Goal: Transaction & Acquisition: Obtain resource

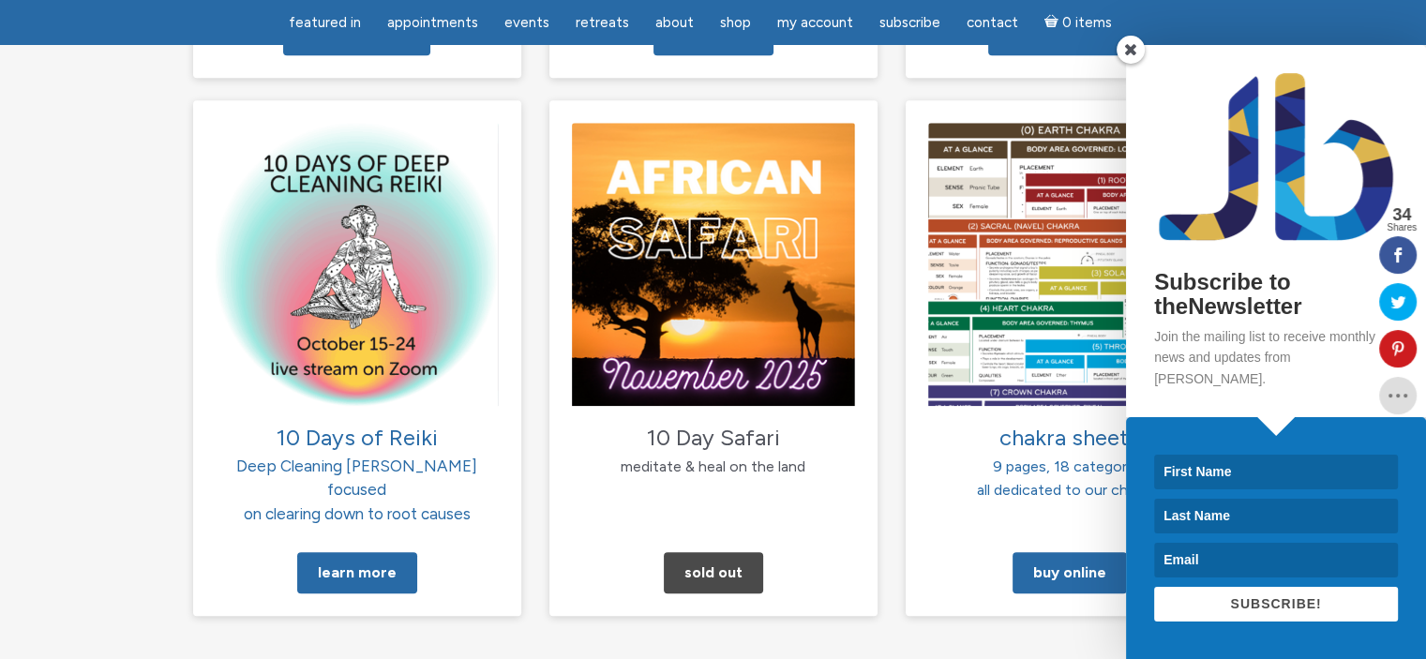
scroll to position [1950, 0]
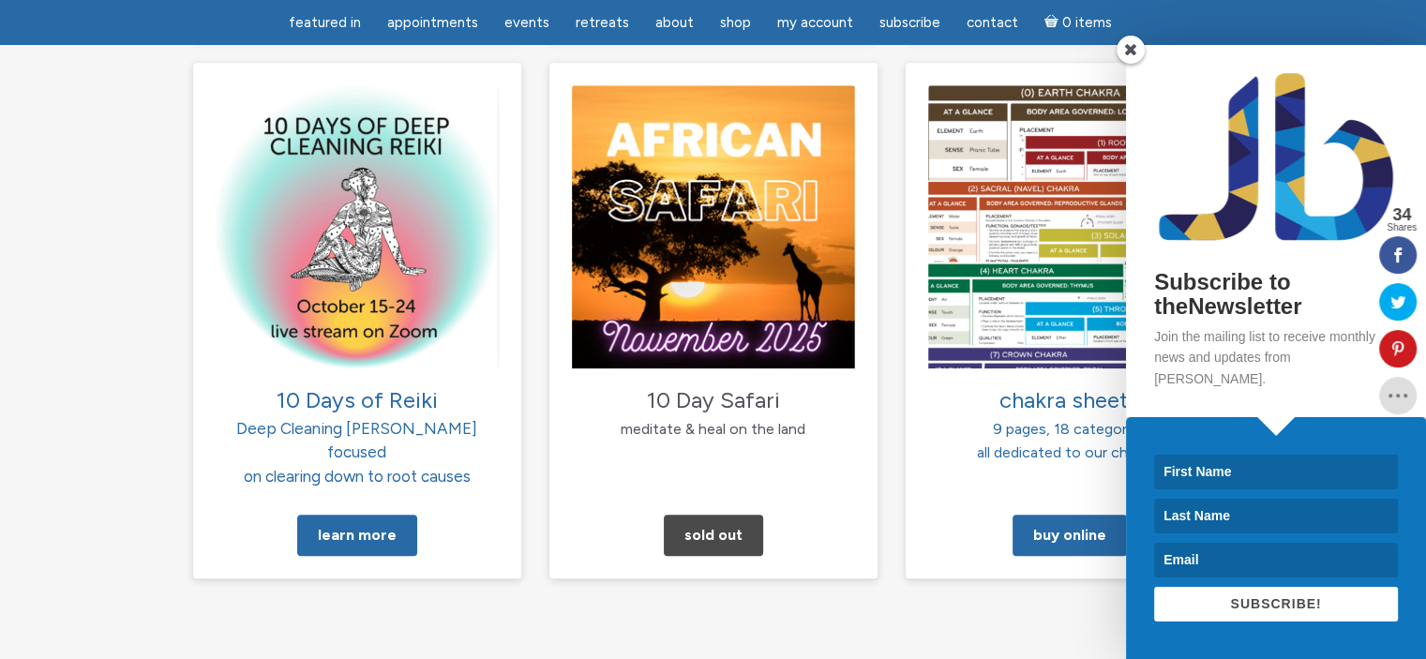
click at [1133, 64] on span at bounding box center [1130, 50] width 28 height 28
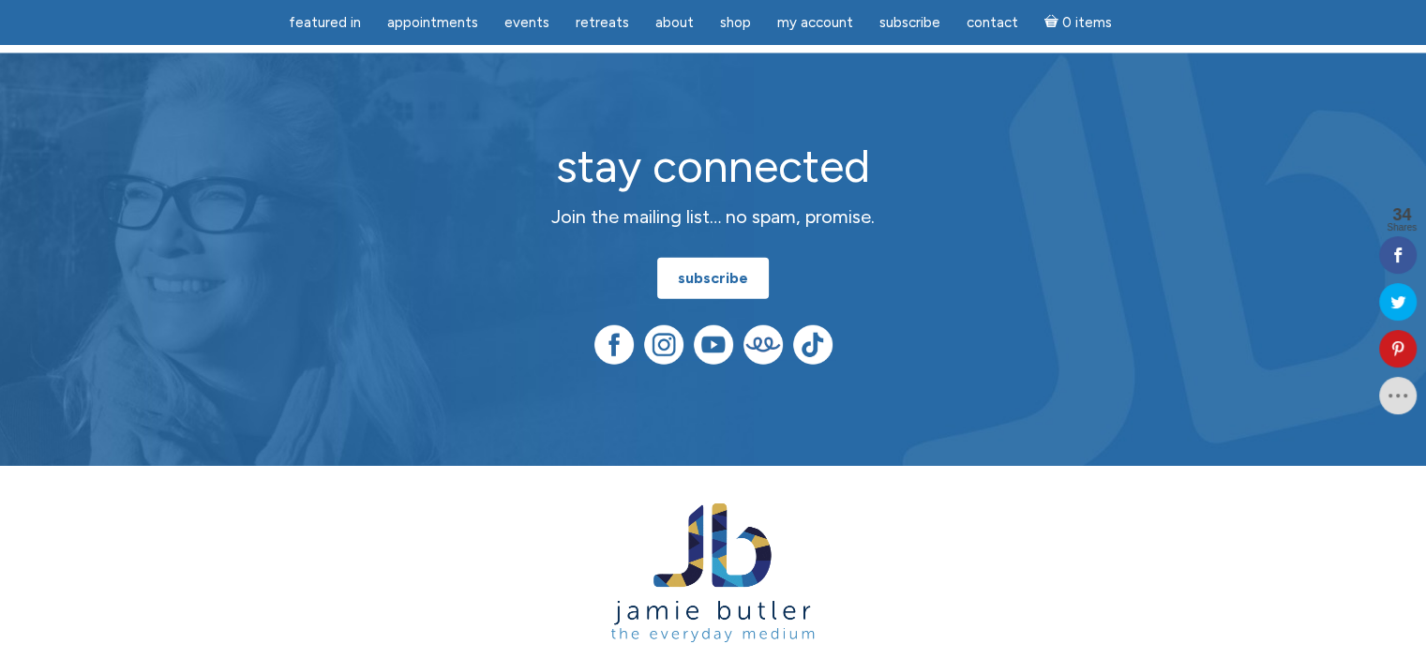
scroll to position [5040, 0]
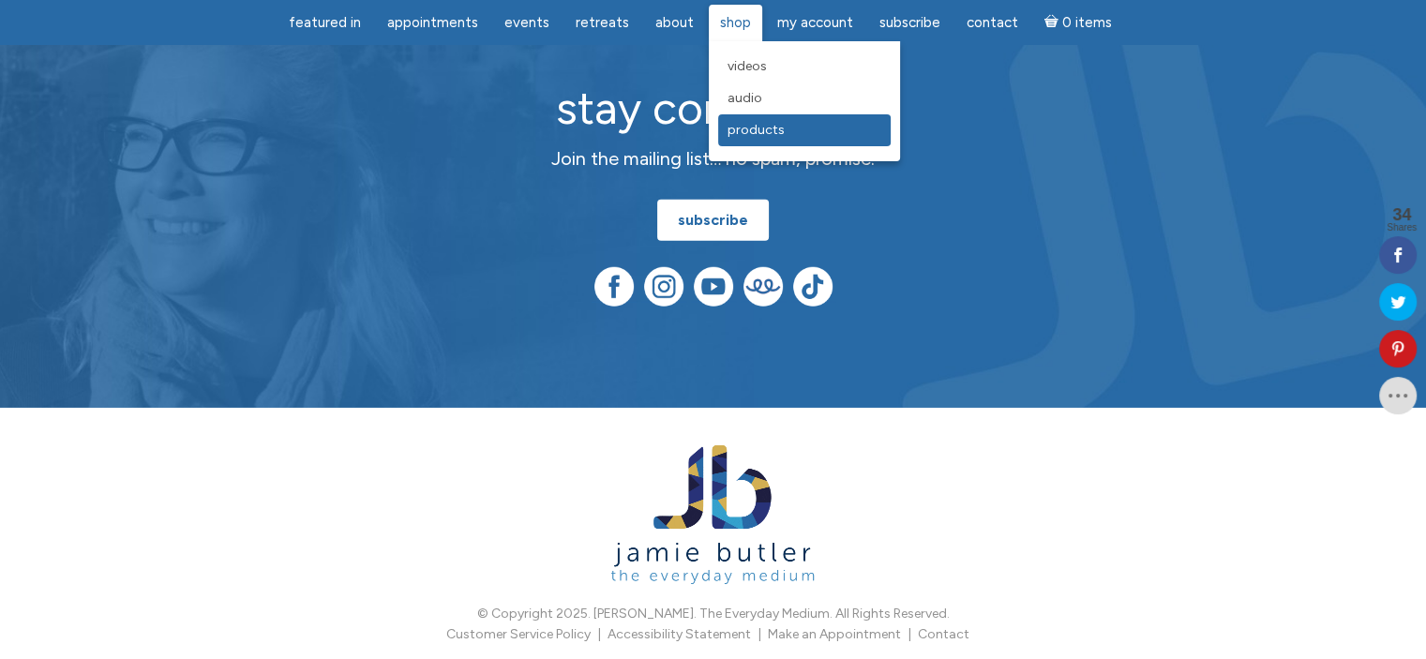
click at [762, 124] on span "Products" at bounding box center [755, 130] width 57 height 16
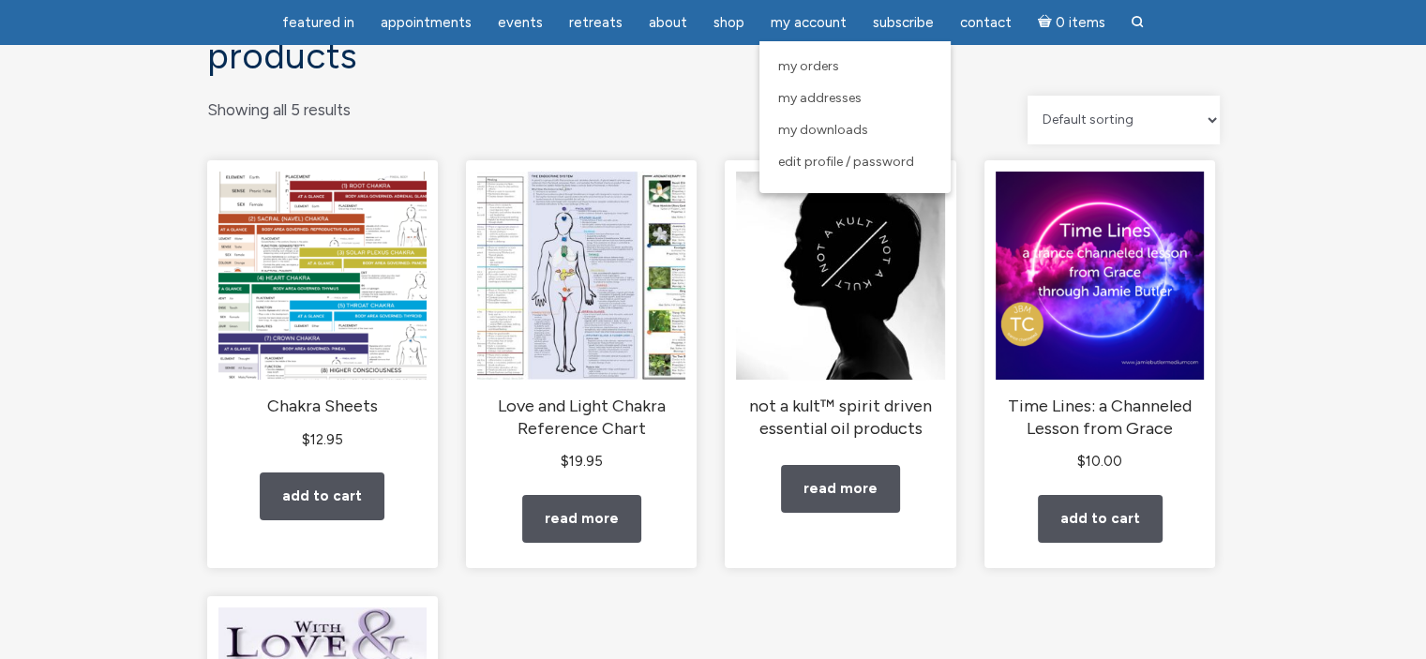
scroll to position [150, 0]
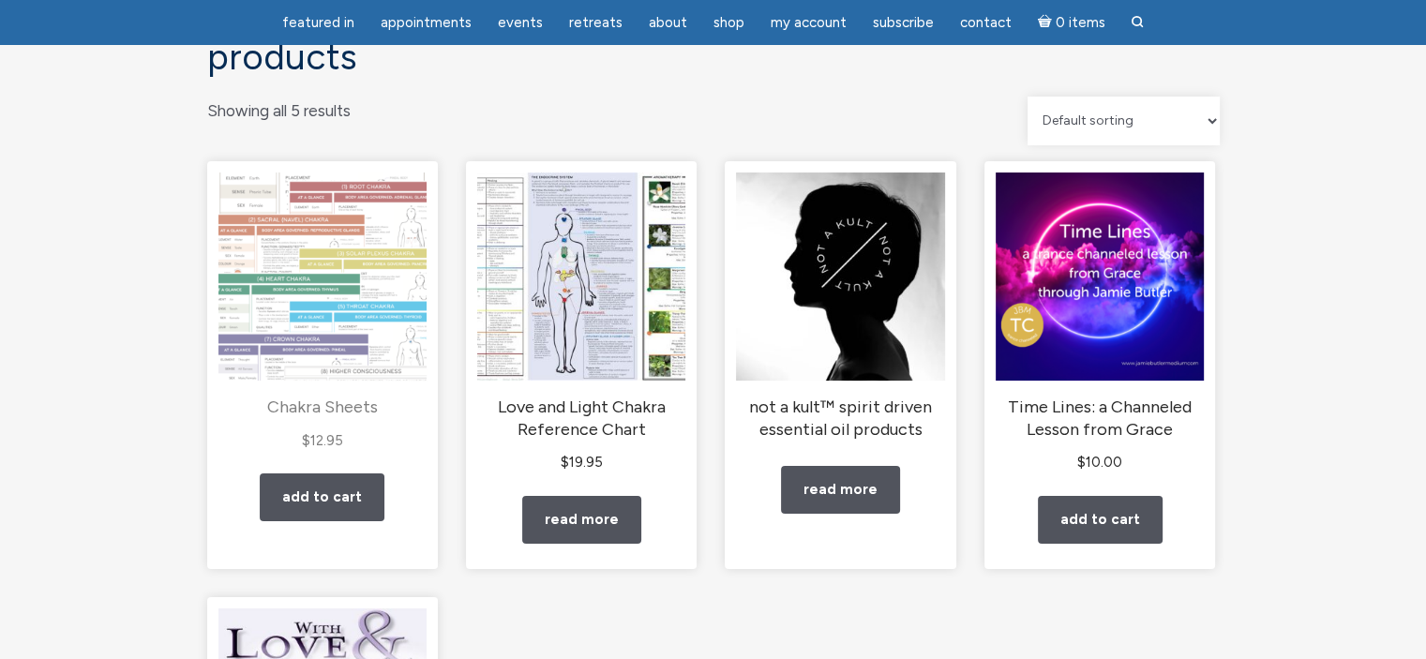
click at [364, 322] on img "main" at bounding box center [322, 276] width 208 height 208
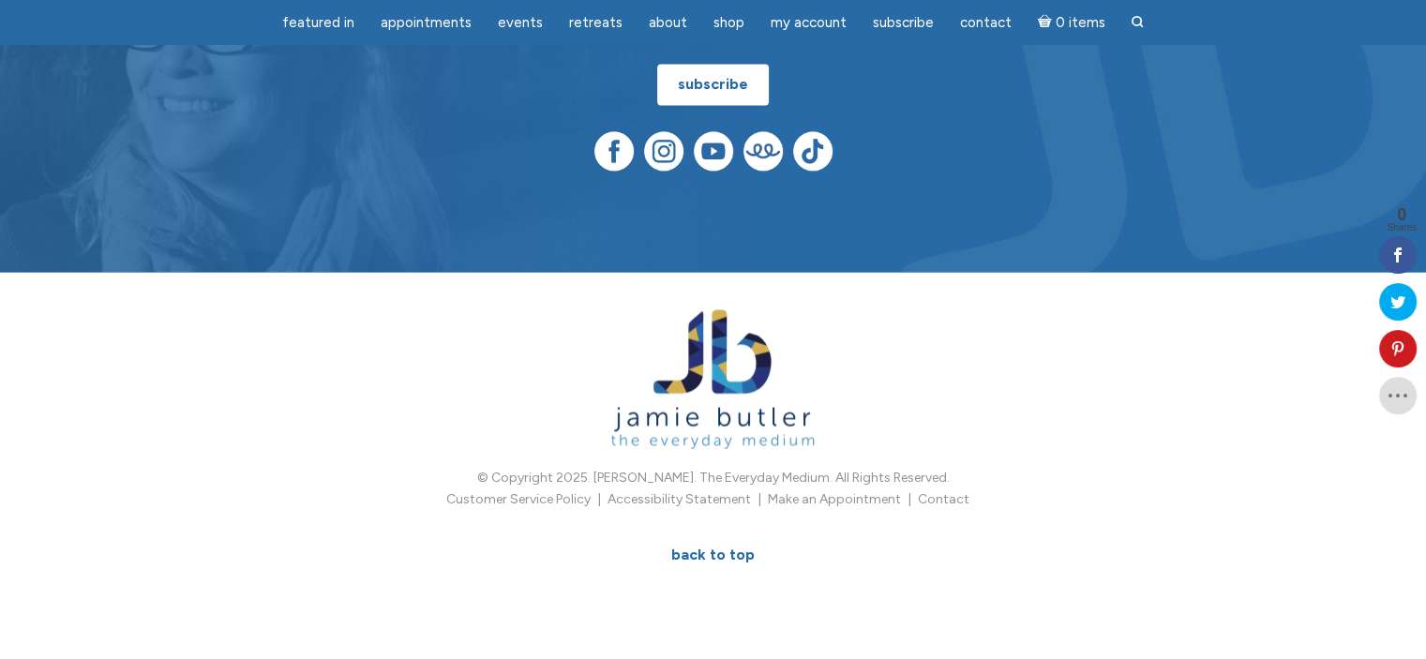
scroll to position [2789, 0]
